Goal: Information Seeking & Learning: Learn about a topic

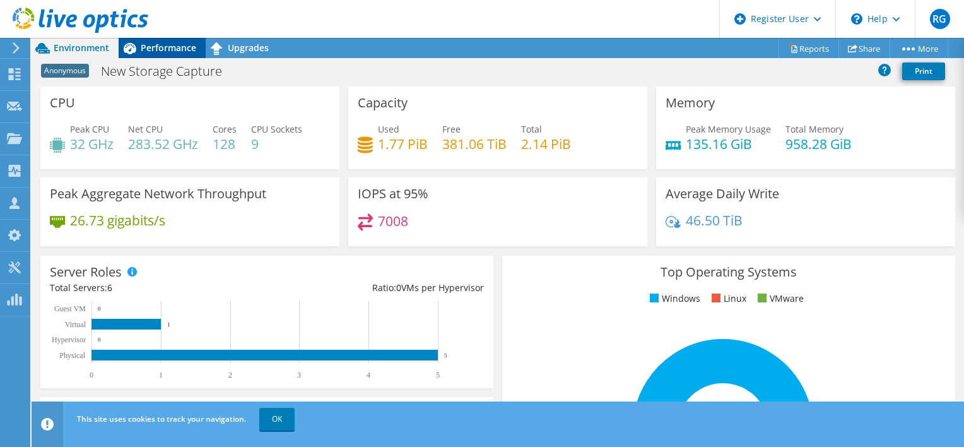
click at [172, 43] on span "Performance" at bounding box center [169, 48] width 56 height 12
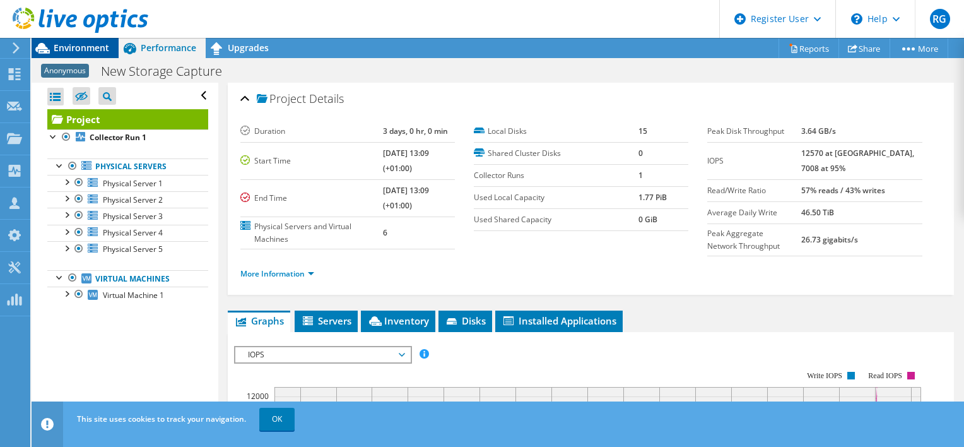
click at [82, 47] on span "Environment" at bounding box center [82, 48] width 56 height 12
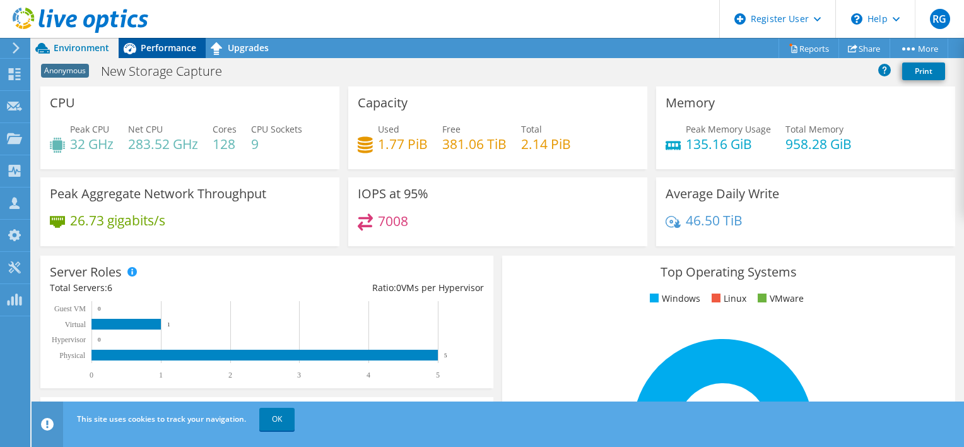
click at [172, 50] on span "Performance" at bounding box center [169, 48] width 56 height 12
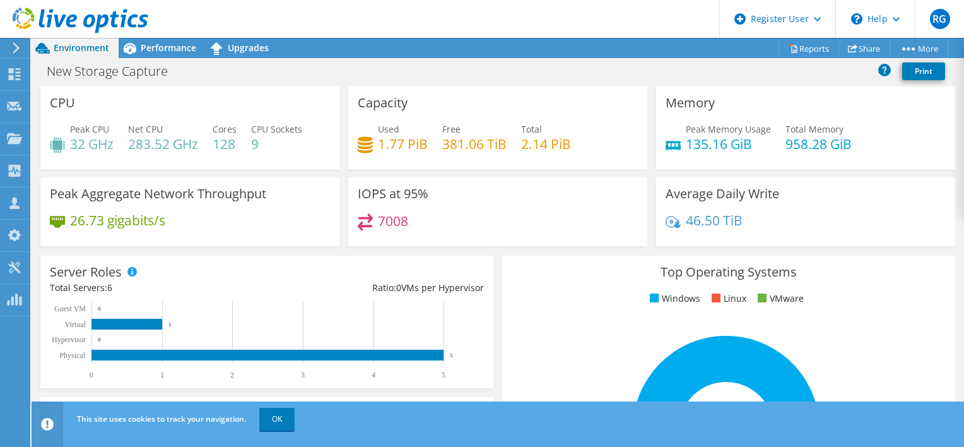
click at [483, 202] on div "IOPS at 95% 7008" at bounding box center [497, 211] width 299 height 69
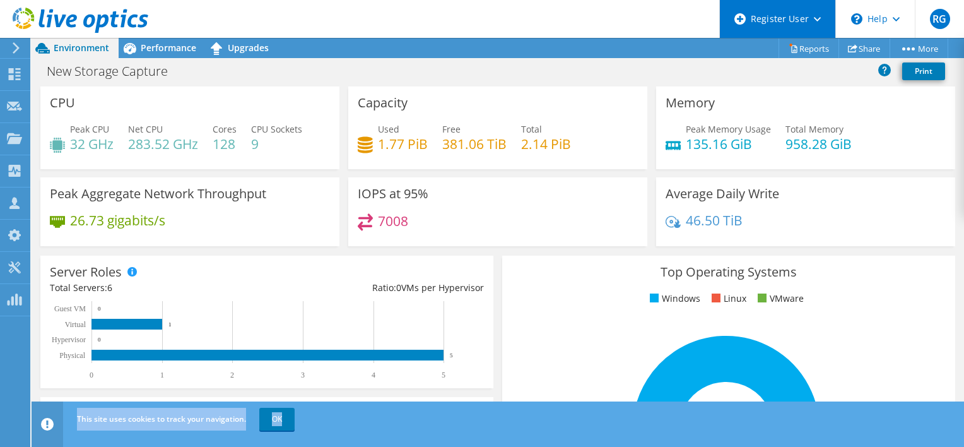
drag, startPoint x: 718, startPoint y: 40, endPoint x: 780, endPoint y: 31, distance: 62.4
click at [780, 31] on div "RG Dell User Richard Gracie [EMAIL_ADDRESS][PERSON_NAME][DOMAIN_NAME] Dell My P…" at bounding box center [482, 223] width 964 height 447
click at [792, 404] on div "This site uses cookies to track your navigation. OK" at bounding box center [521, 418] width 894 height 35
